Goal: Information Seeking & Learning: Learn about a topic

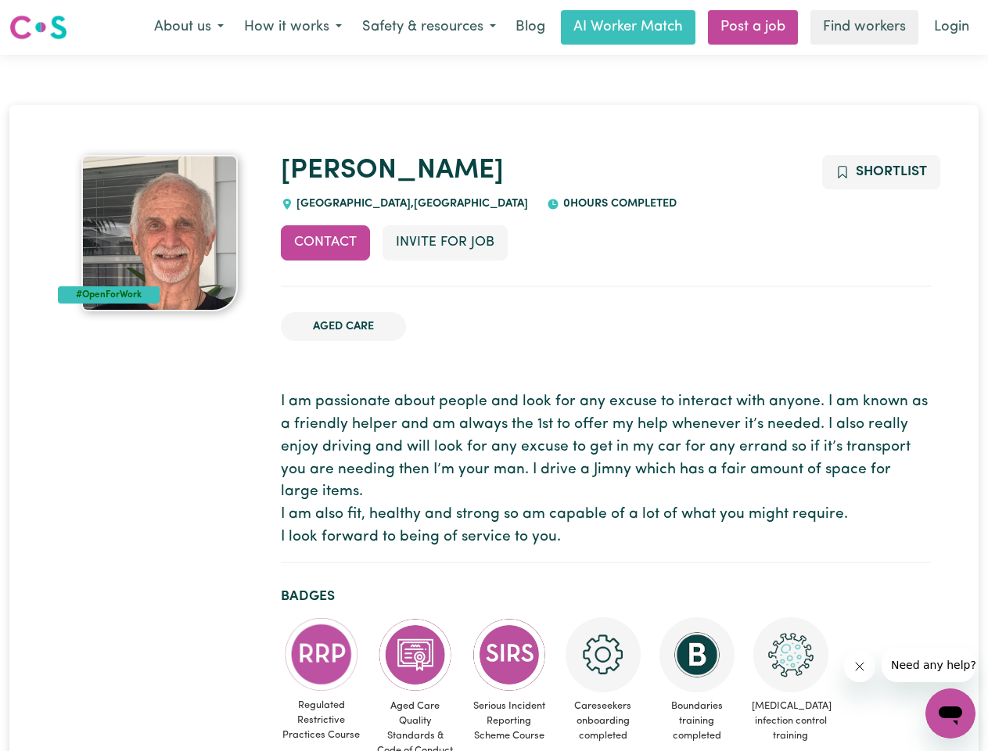
click at [189, 27] on button "About us" at bounding box center [189, 27] width 90 height 33
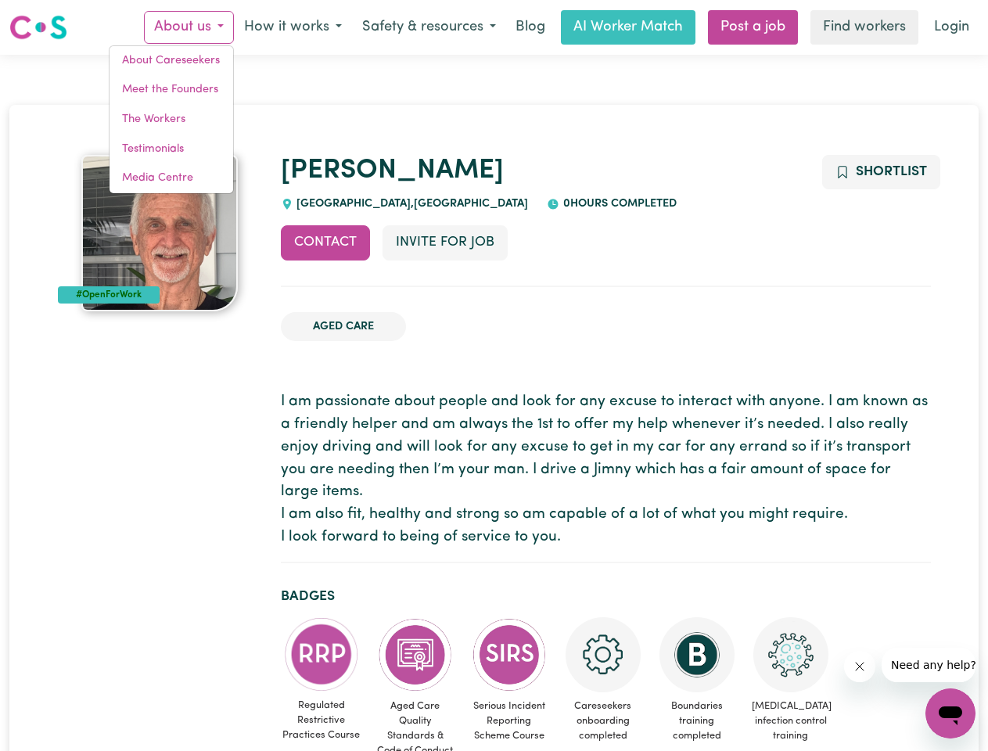
click at [292, 27] on button "How it works" at bounding box center [293, 27] width 118 height 33
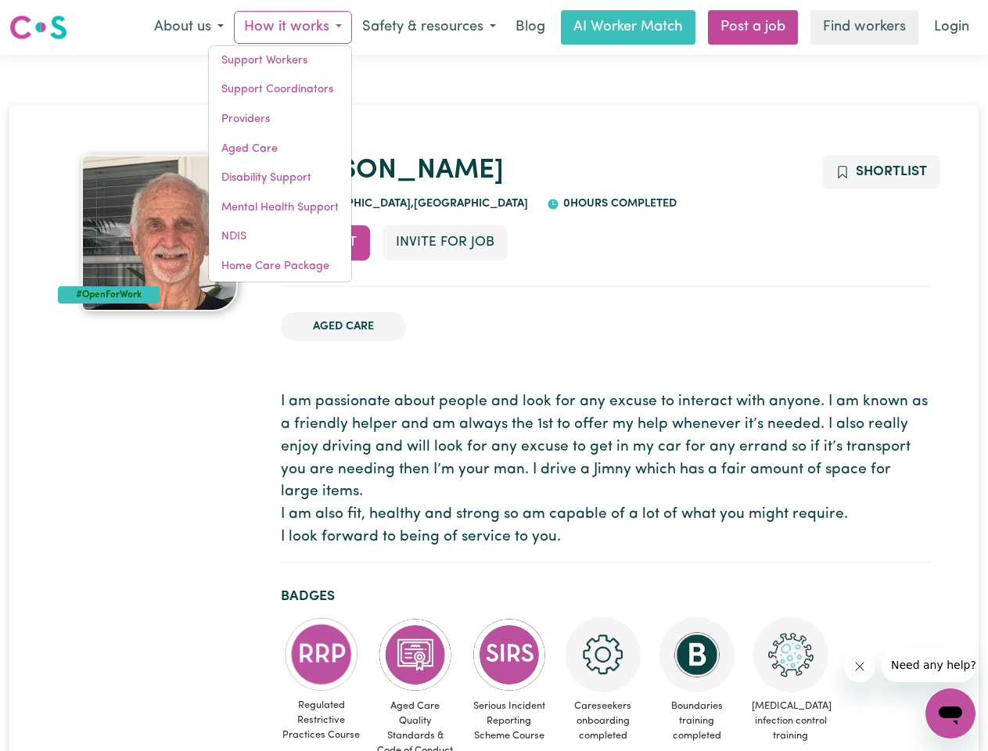
click at [428, 27] on button "Safety & resources" at bounding box center [429, 27] width 154 height 33
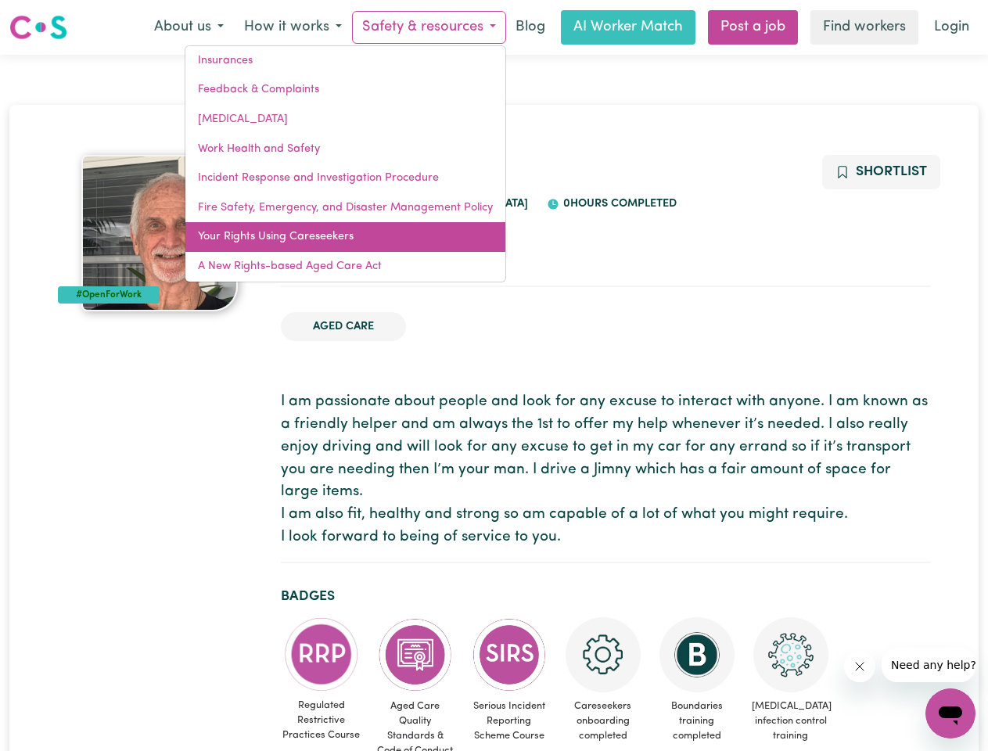
click at [325, 242] on link "Your Rights Using Careseekers" at bounding box center [345, 237] width 320 height 30
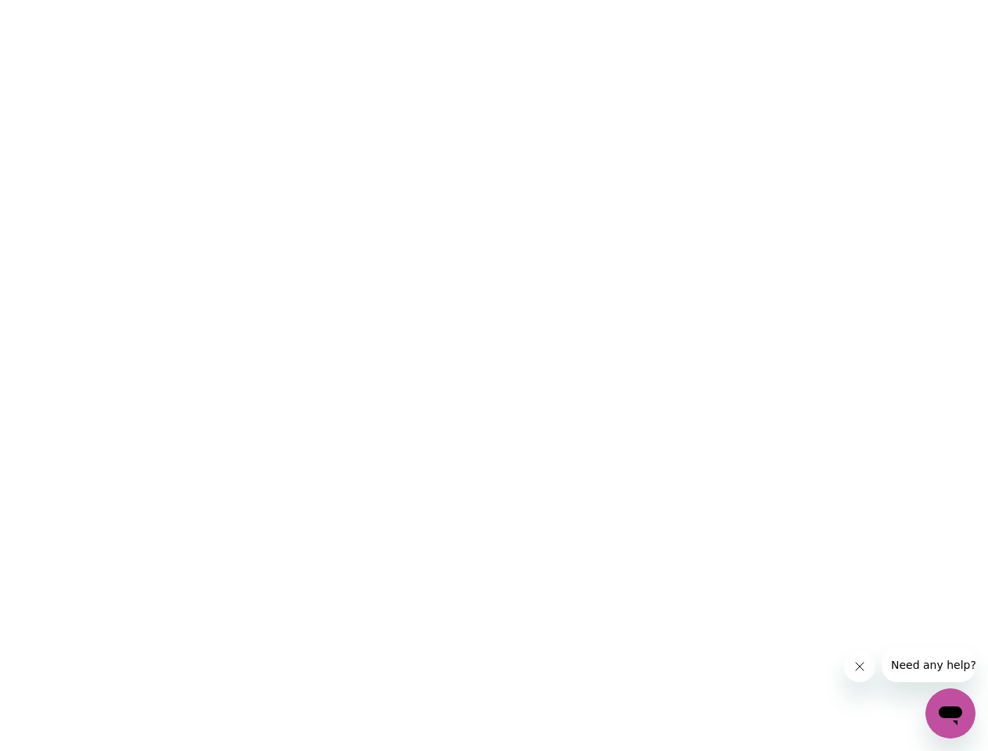
click at [444, 0] on html at bounding box center [494, 0] width 988 height 0
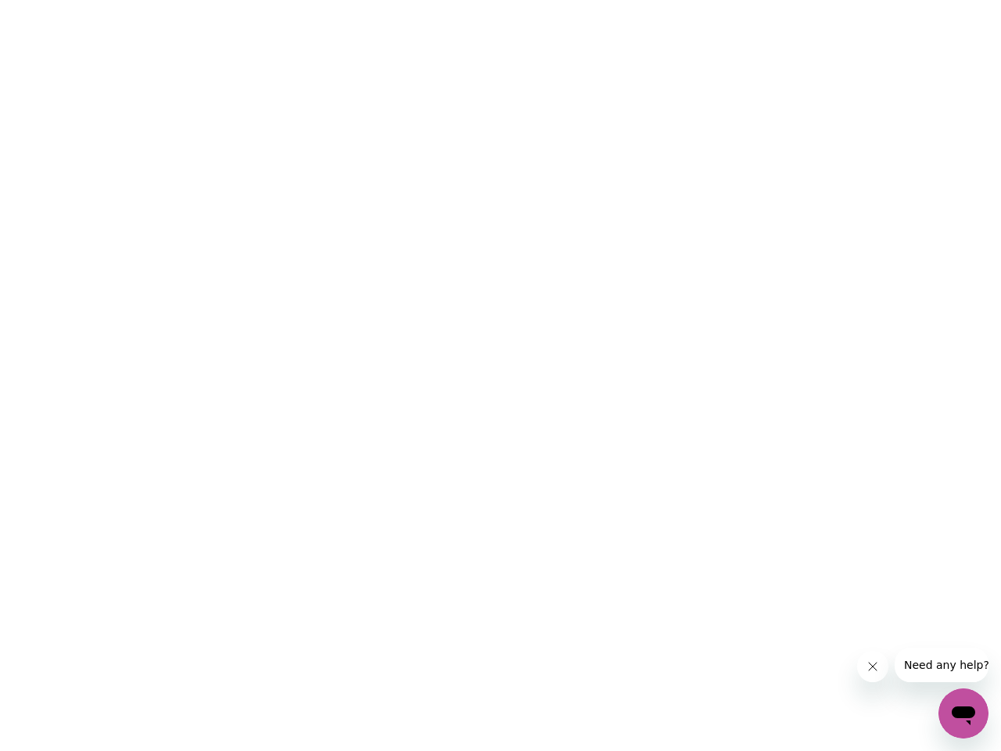
click at [880, 0] on html at bounding box center [500, 0] width 1001 height 0
click at [321, 0] on html at bounding box center [500, 0] width 1001 height 0
click at [415, 0] on html at bounding box center [500, 0] width 1001 height 0
